Goal: Browse casually: Explore the website without a specific task or goal

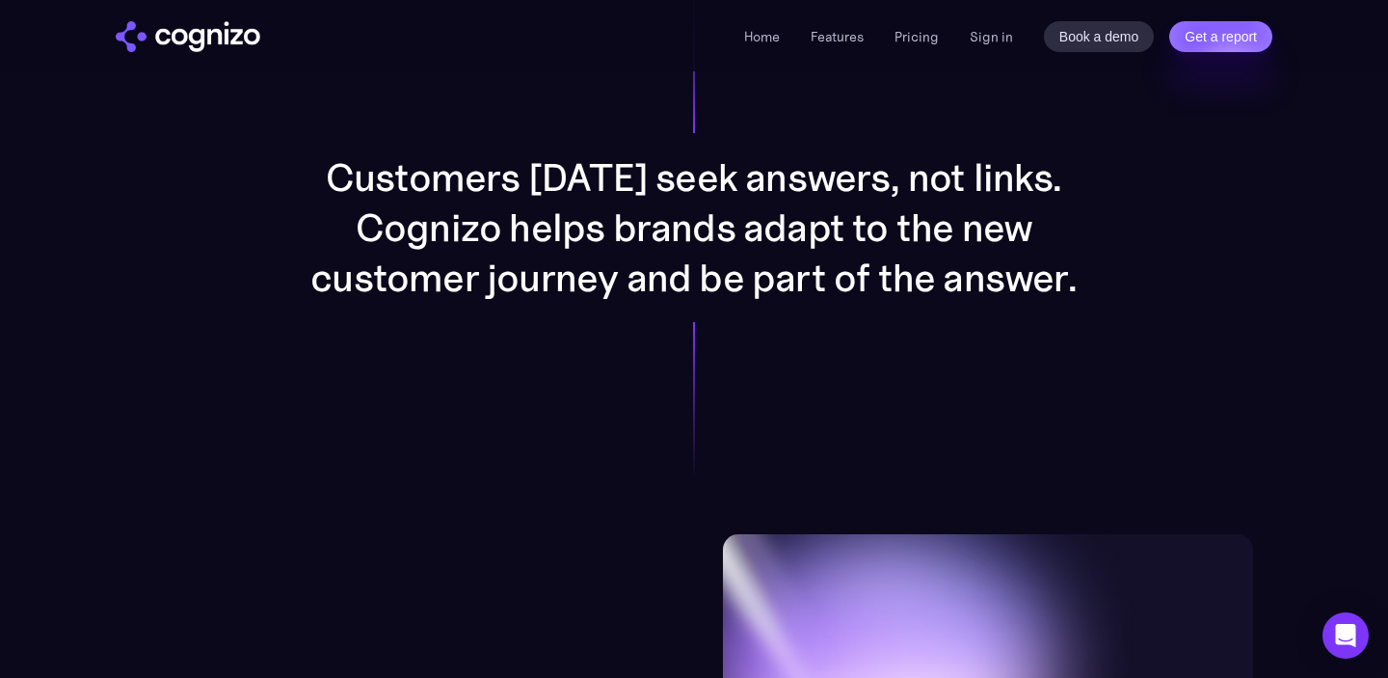
click at [973, 180] on p "Customers [DATE] seek answers, not links. Cognizo helps brands adapt to the new…" at bounding box center [693, 227] width 771 height 150
click at [944, 251] on p "Customers [DATE] seek answers, not links. Cognizo helps brands adapt to the new…" at bounding box center [693, 227] width 771 height 150
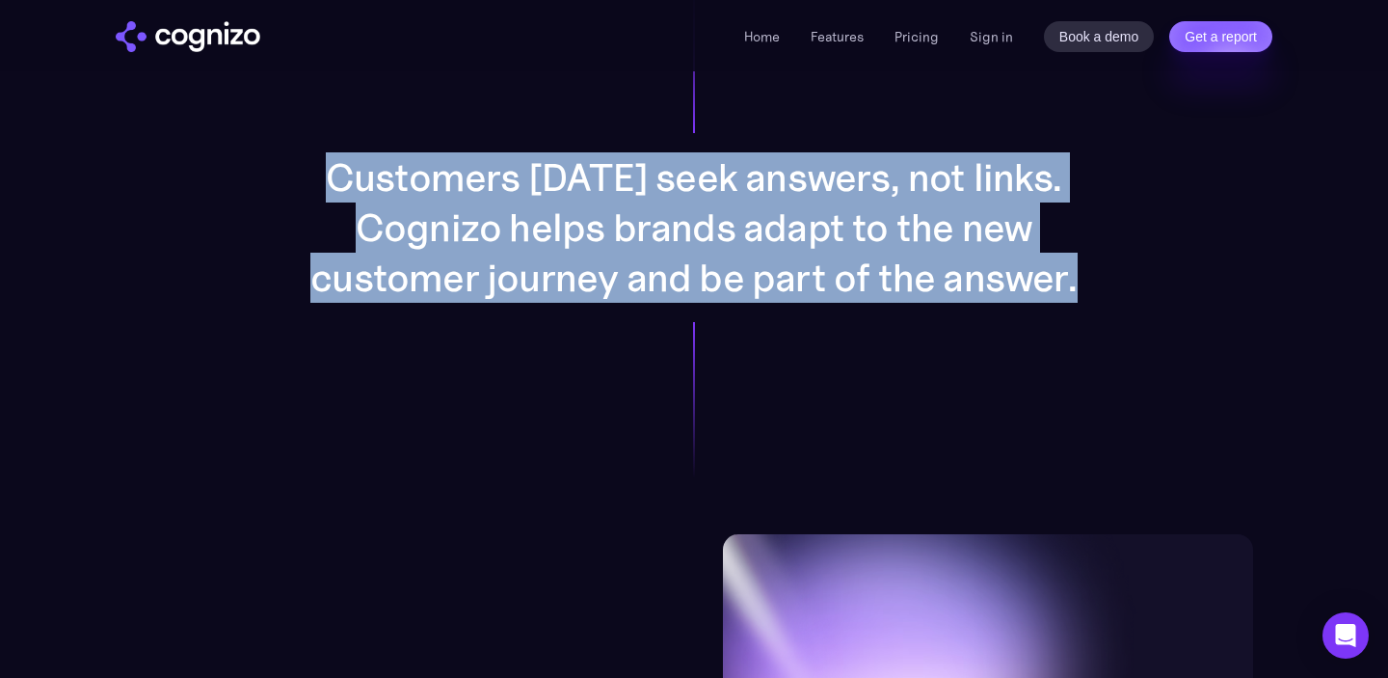
click at [944, 251] on p "Customers [DATE] seek answers, not links. Cognizo helps brands adapt to the new…" at bounding box center [693, 227] width 771 height 150
click at [975, 223] on p "Customers [DATE] seek answers, not links. Cognizo helps brands adapt to the new…" at bounding box center [693, 227] width 771 height 150
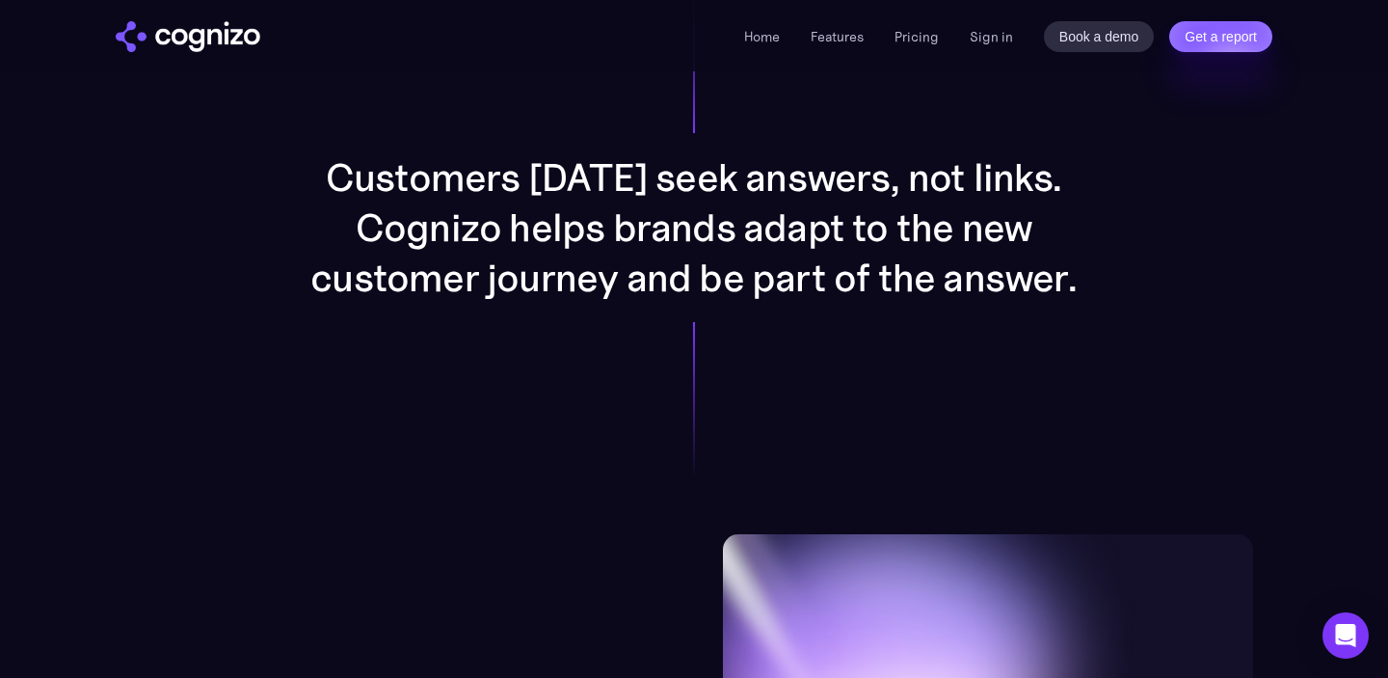
click at [975, 223] on p "Customers [DATE] seek answers, not links. Cognizo helps brands adapt to the new…" at bounding box center [693, 227] width 771 height 150
click at [954, 243] on p "Customers [DATE] seek answers, not links. Cognizo helps brands adapt to the new…" at bounding box center [693, 227] width 771 height 150
click at [1002, 199] on p "Customers [DATE] seek answers, not links. Cognizo helps brands adapt to the new…" at bounding box center [693, 227] width 771 height 150
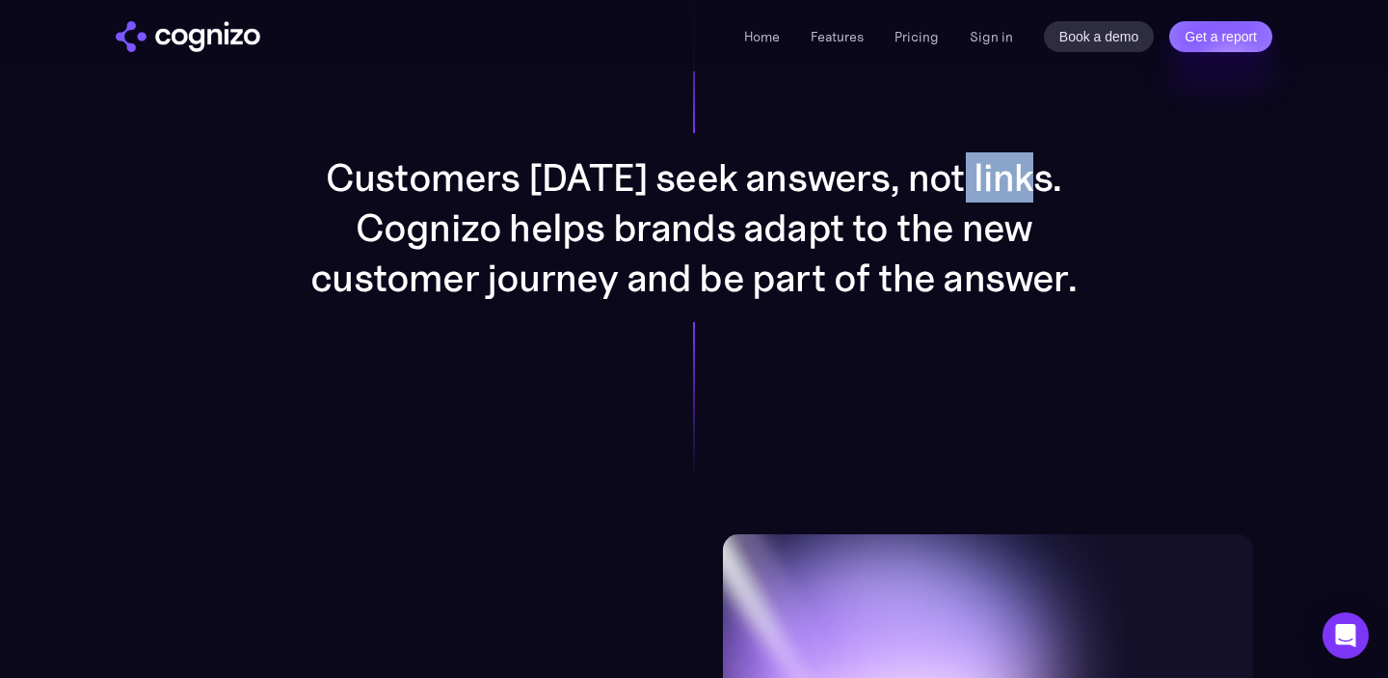
click at [985, 217] on p "Customers [DATE] seek answers, not links. Cognizo helps brands adapt to the new…" at bounding box center [693, 227] width 771 height 150
